Goal: Information Seeking & Learning: Compare options

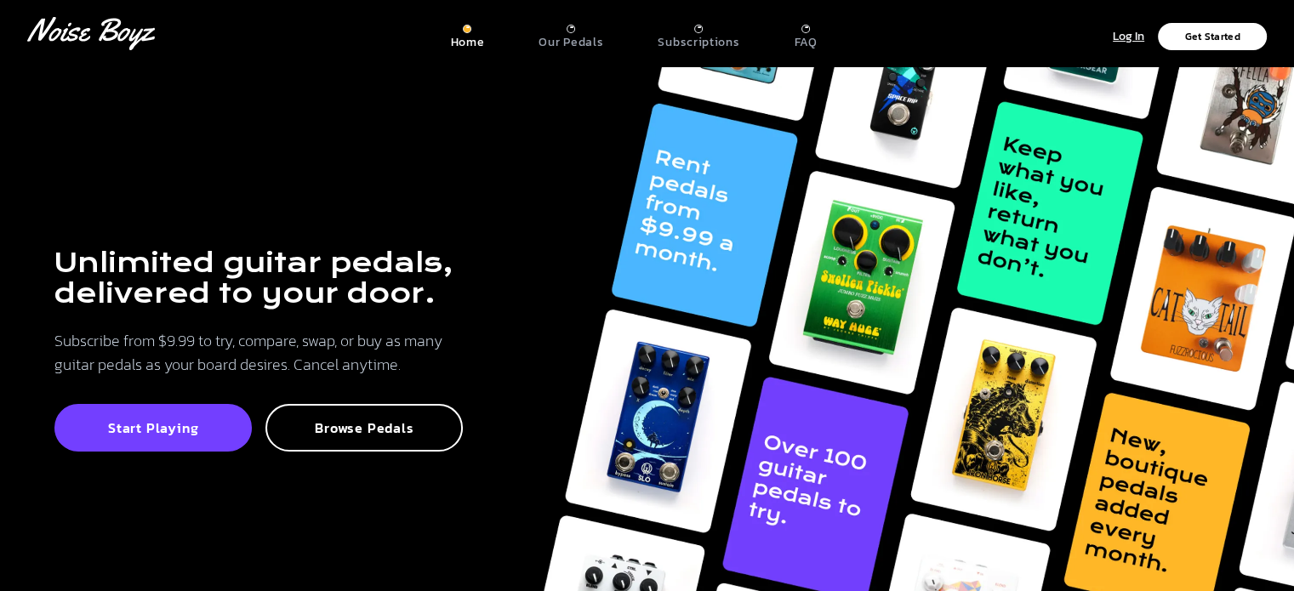
click at [578, 22] on link "Our Pedals" at bounding box center [571, 34] width 65 height 32
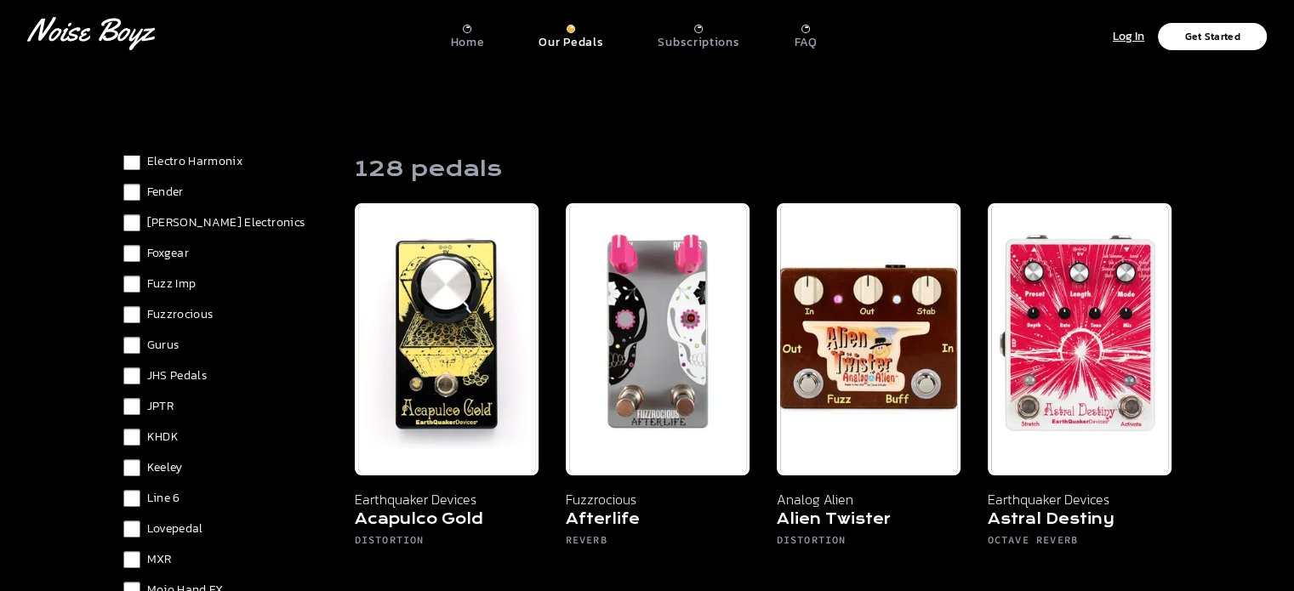
scroll to position [863, 0]
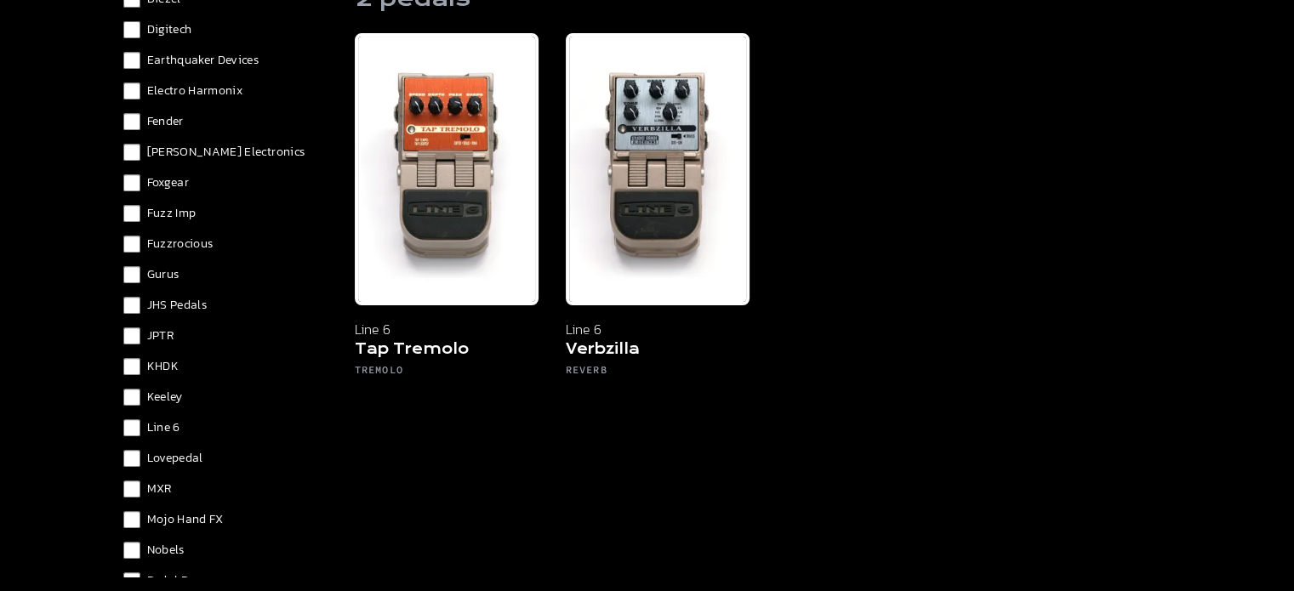
scroll to position [918, 0]
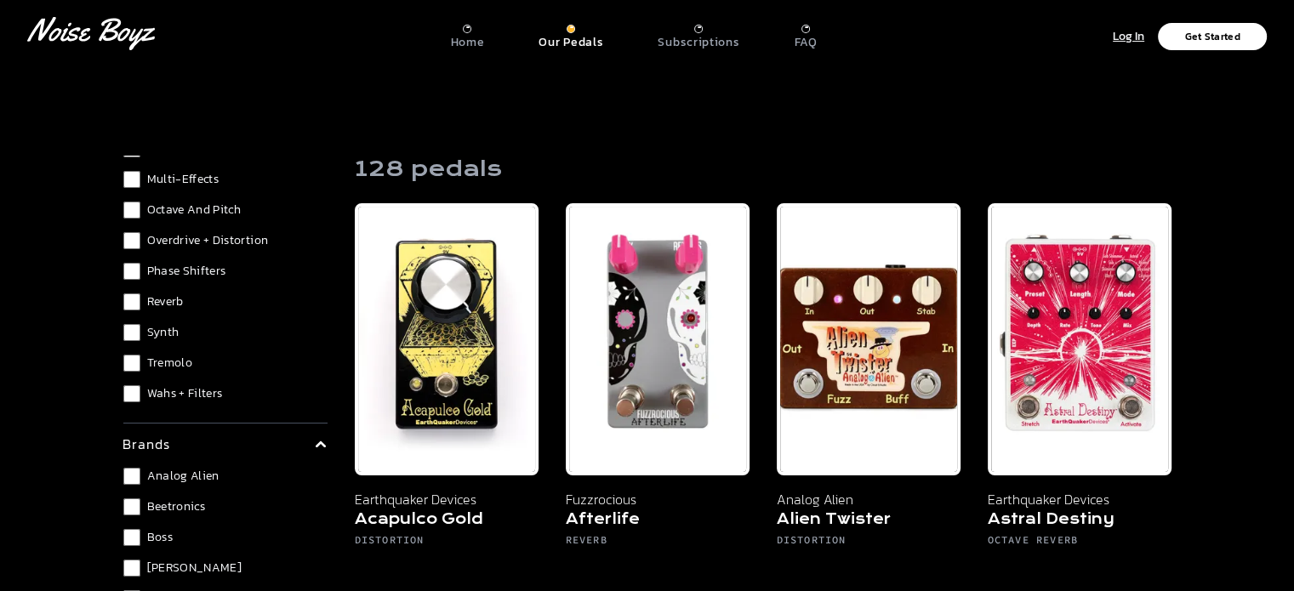
scroll to position [67, 0]
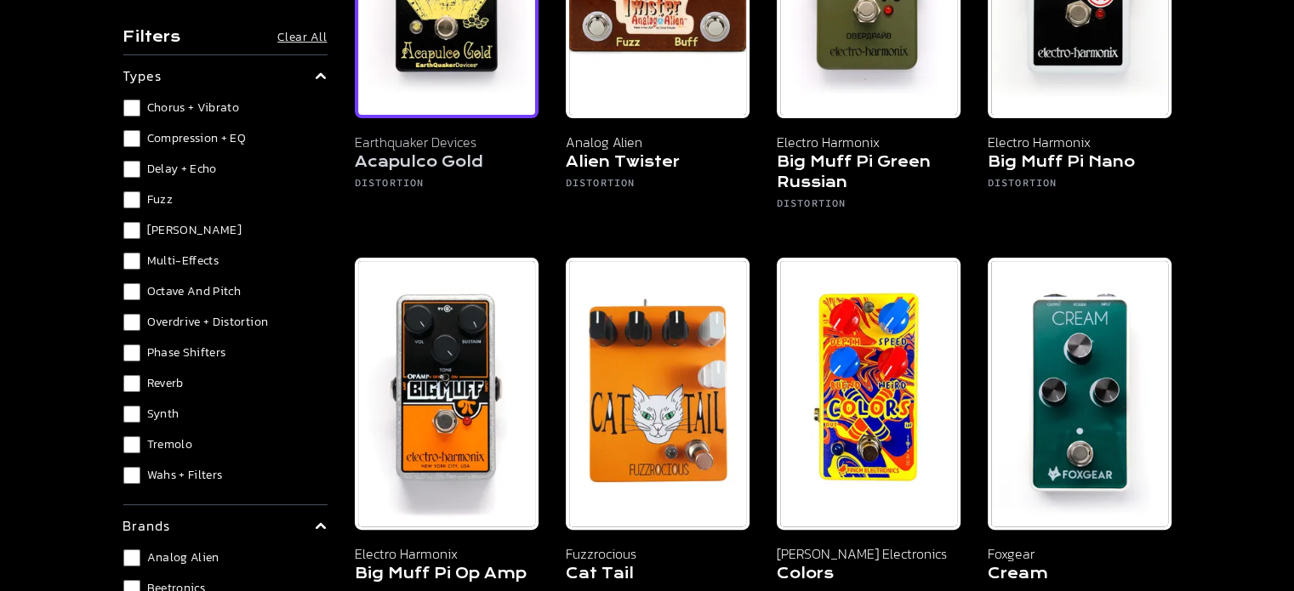
scroll to position [510, 0]
